Goal: Obtain resource: Obtain resource

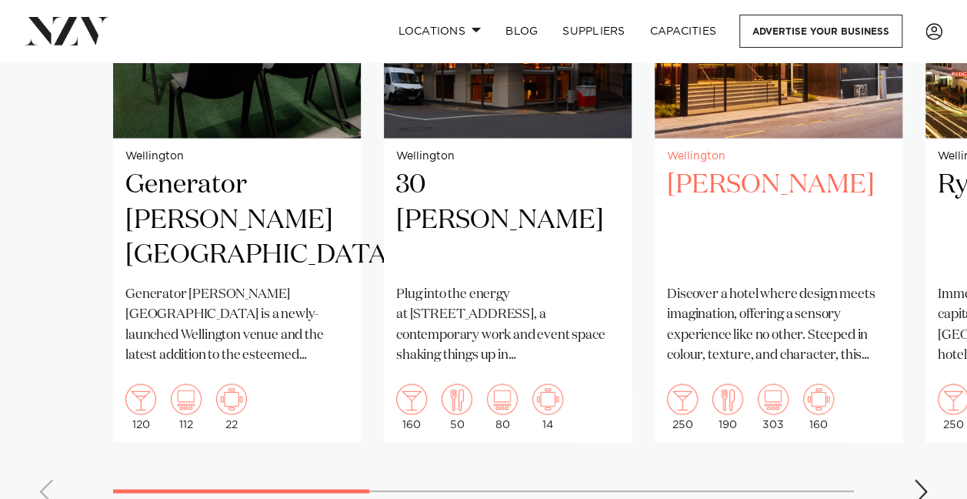
scroll to position [1231, 0]
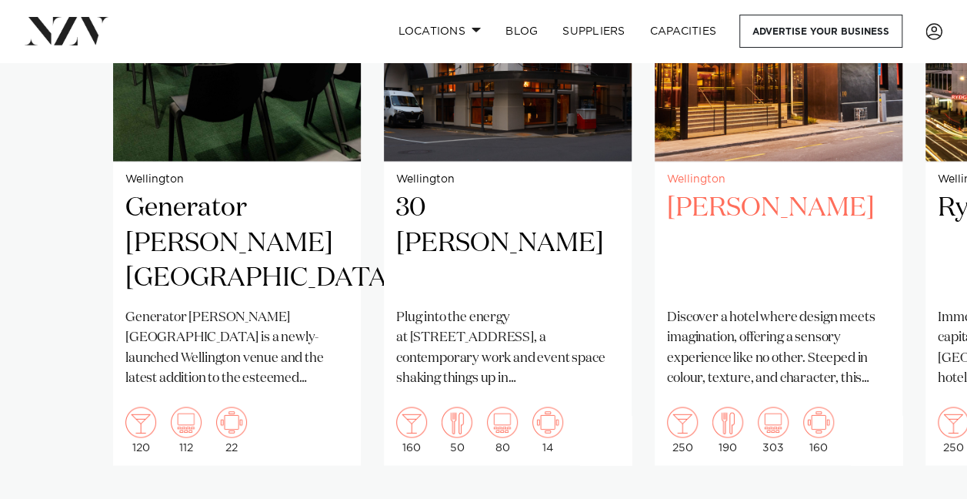
click at [743, 191] on h2 "[PERSON_NAME]" at bounding box center [778, 243] width 223 height 104
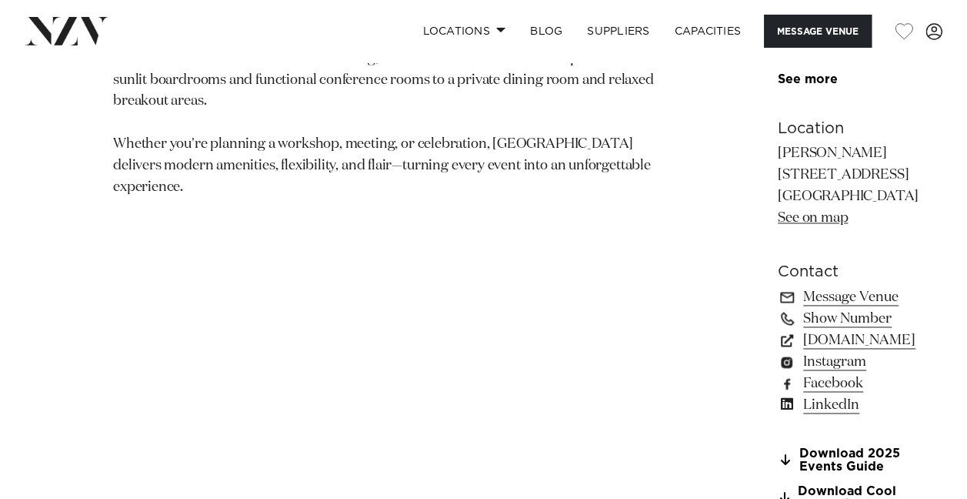
scroll to position [1000, 0]
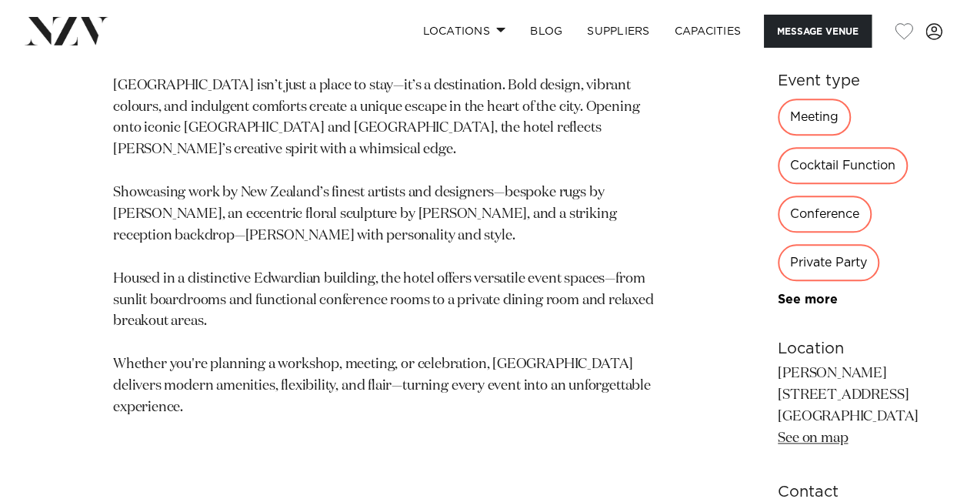
scroll to position [692, 0]
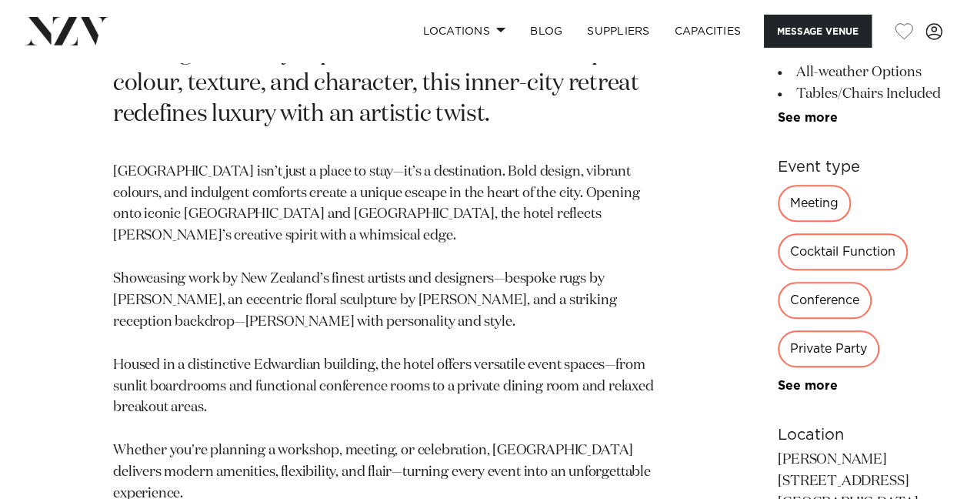
click at [778, 208] on div "Meeting" at bounding box center [814, 203] width 73 height 37
click at [778, 194] on div "Meeting" at bounding box center [814, 203] width 73 height 37
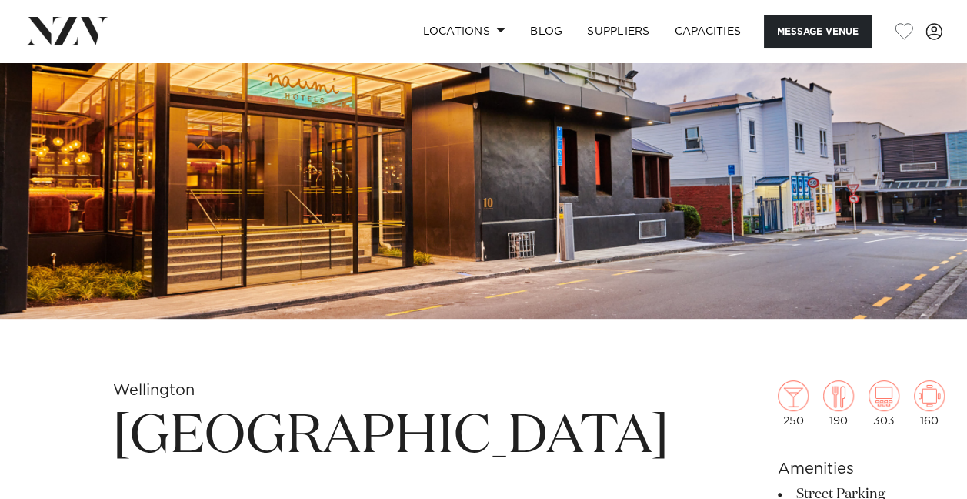
scroll to position [462, 0]
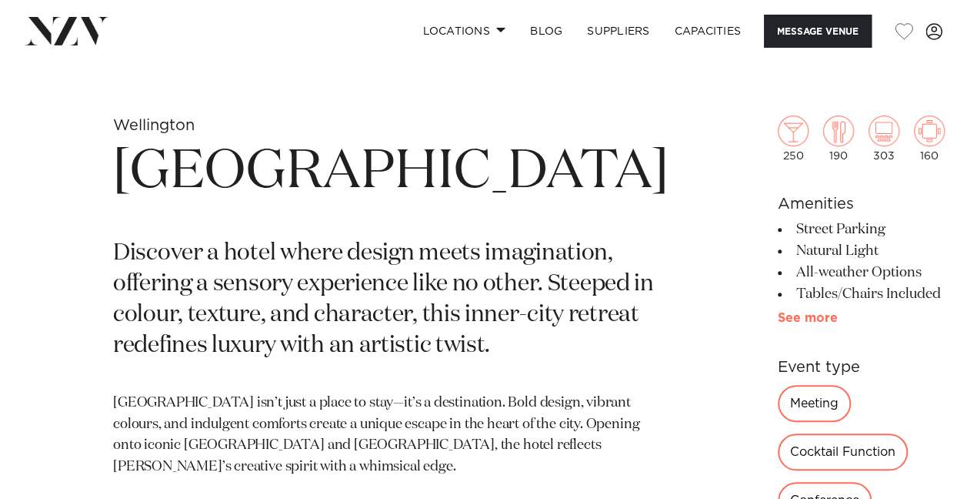
click at [778, 318] on link "See more" at bounding box center [838, 318] width 120 height 12
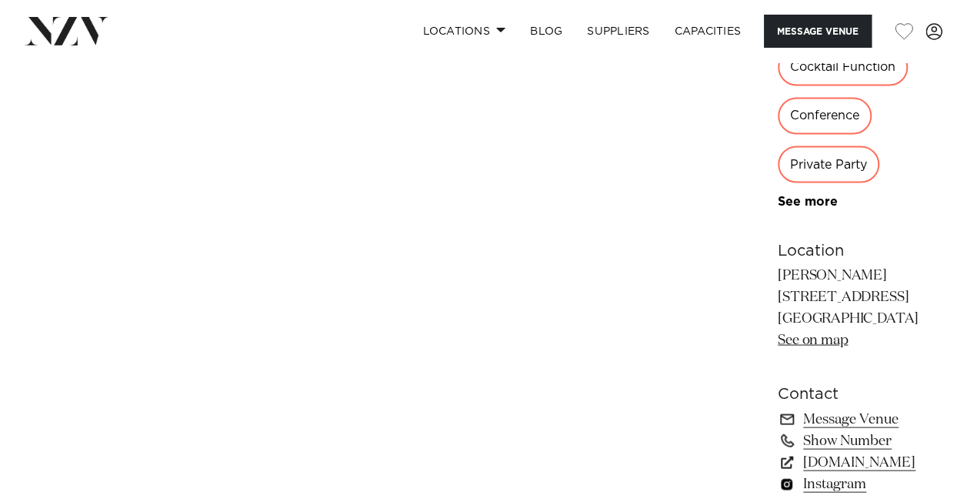
scroll to position [1462, 0]
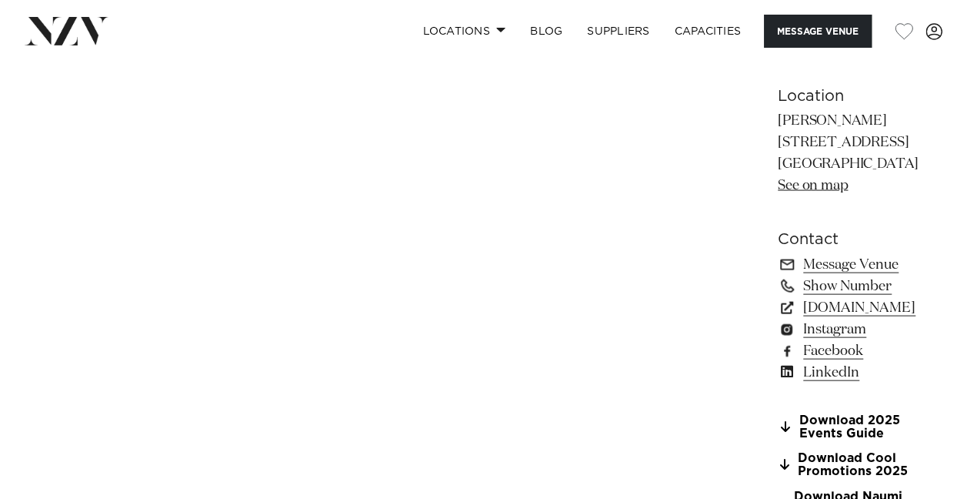
click at [778, 414] on link "Download 2025 Events Guide" at bounding box center [862, 427] width 168 height 26
